Goal: Find specific page/section: Find specific page/section

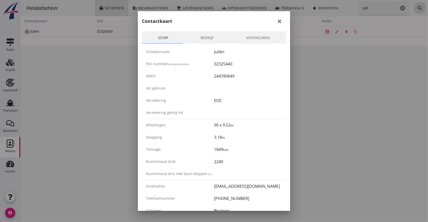
click at [277, 19] on icon "close" at bounding box center [279, 21] width 6 height 6
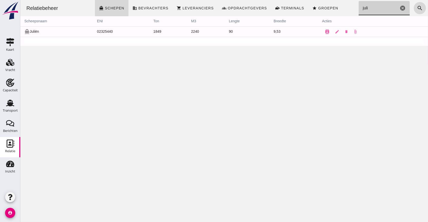
click at [368, 9] on input "juli" at bounding box center [378, 8] width 40 height 14
drag, startPoint x: 368, startPoint y: 9, endPoint x: 327, endPoint y: 9, distance: 40.8
click at [327, 9] on div "Relatiebeheer directions_boat Schepen business Bevrachters shopping_cart Levera…" at bounding box center [223, 8] width 403 height 16
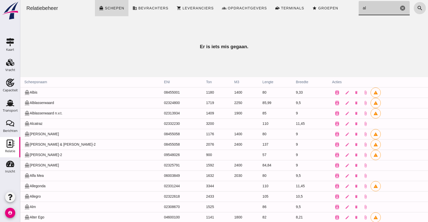
type input "al"
click at [50, 144] on td "directions_boat [PERSON_NAME] & [PERSON_NAME]-2" at bounding box center [89, 144] width 139 height 10
click at [334, 144] on icon "contacts" at bounding box center [336, 144] width 5 height 5
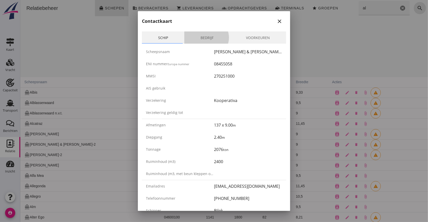
click at [204, 34] on link "Bedrijf" at bounding box center [206, 37] width 45 height 12
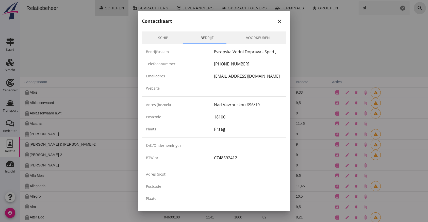
click at [252, 52] on div "Evropska Vodni Doprava - Sped., s.r.o." at bounding box center [248, 52] width 68 height 6
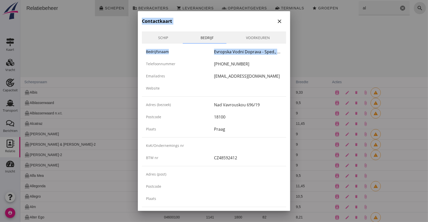
drag, startPoint x: 252, startPoint y: 52, endPoint x: 343, endPoint y: 57, distance: 91.5
click at [343, 57] on div "Weet je zeker dat je het document wilt verwijderen? Annuleren Verwijder attach_…" at bounding box center [214, 111] width 428 height 222
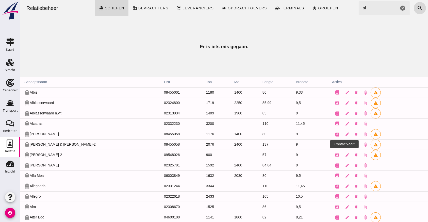
click at [334, 143] on icon "contacts" at bounding box center [336, 144] width 5 height 5
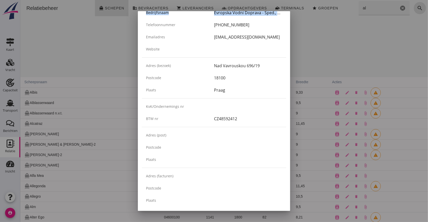
scroll to position [56, 0]
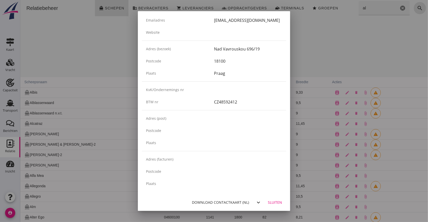
click at [210, 203] on div "Download contactkaart (nl)" at bounding box center [220, 202] width 57 height 5
